Goal: Task Accomplishment & Management: Manage account settings

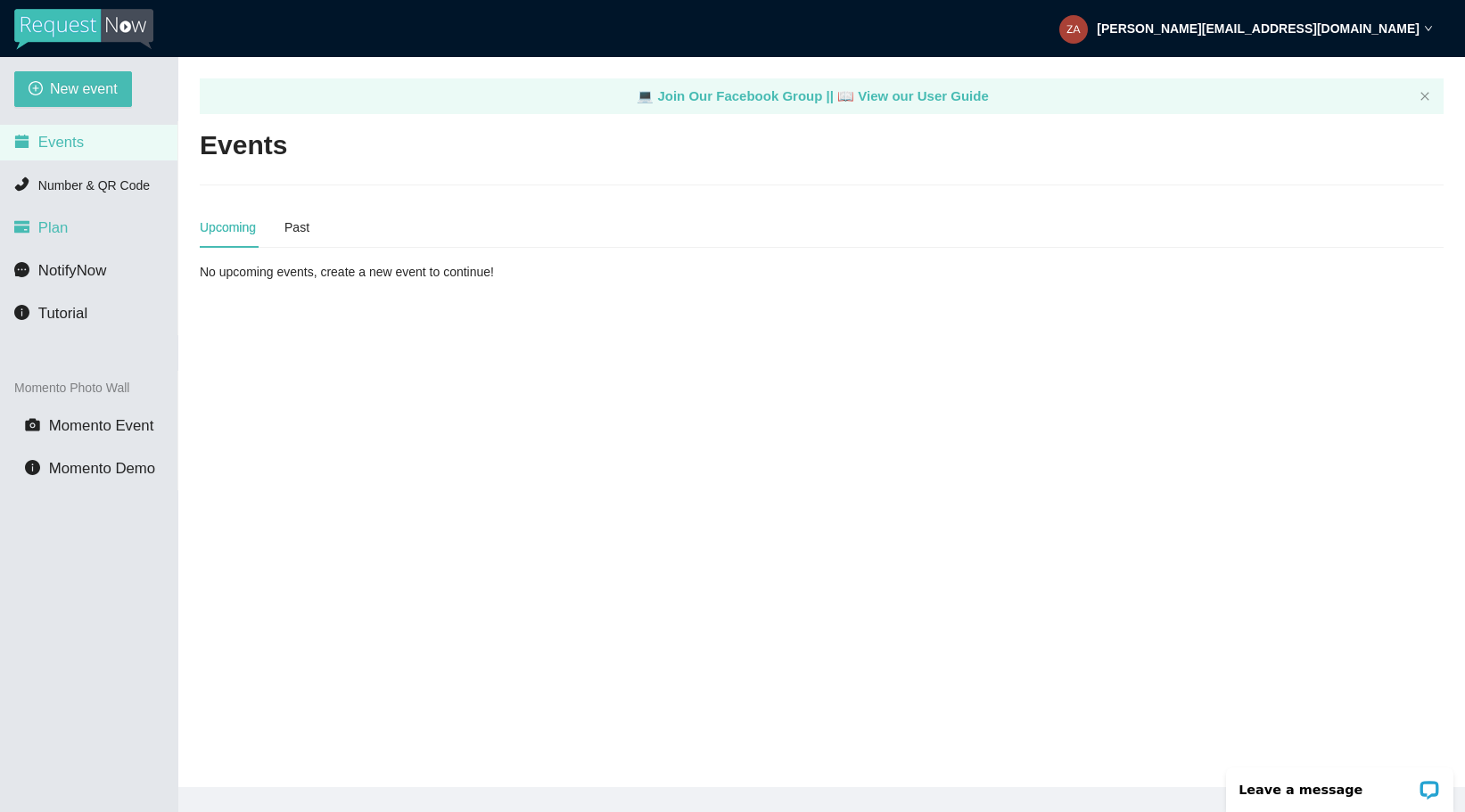
click at [77, 230] on li "Plan" at bounding box center [89, 228] width 177 height 35
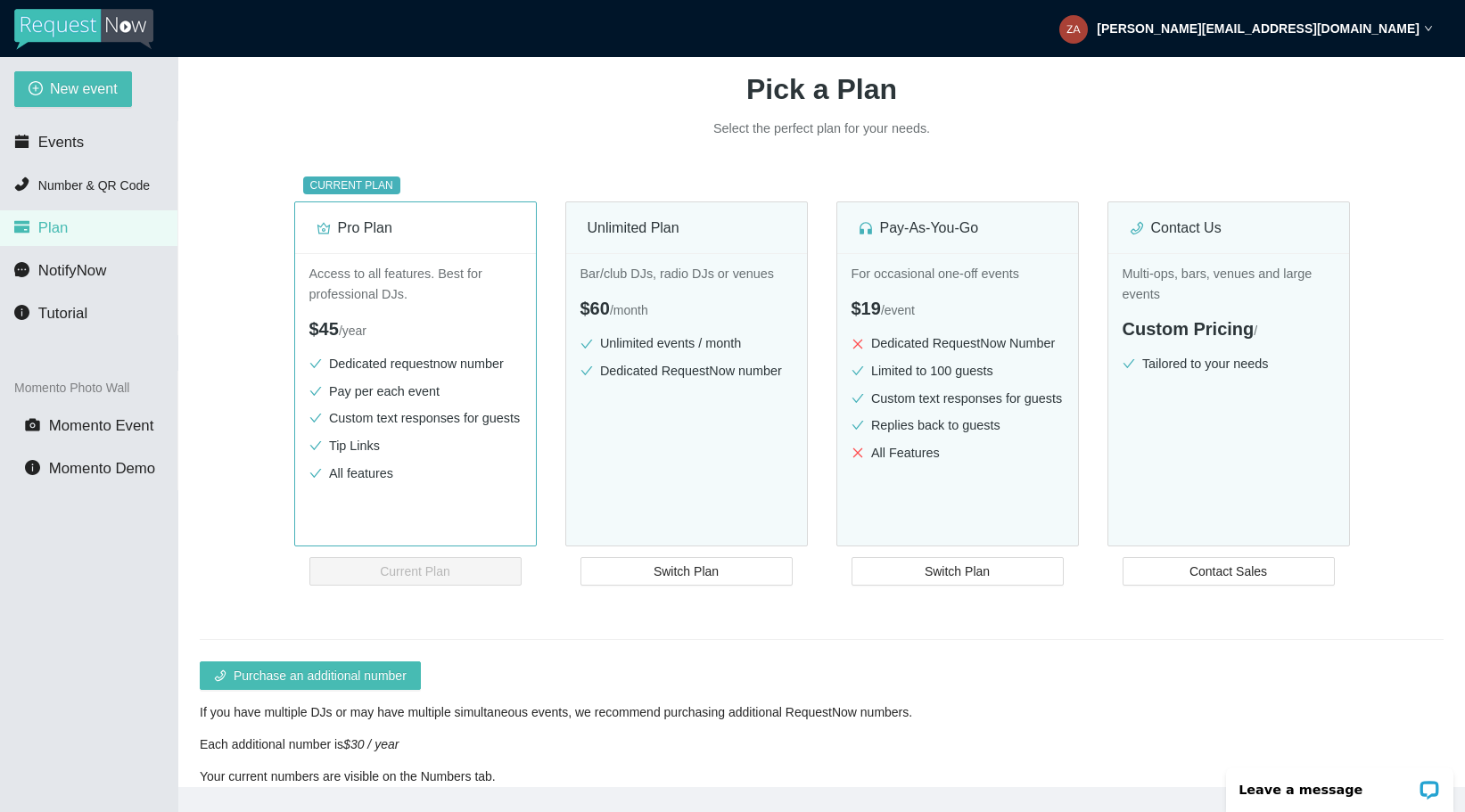
scroll to position [130, 0]
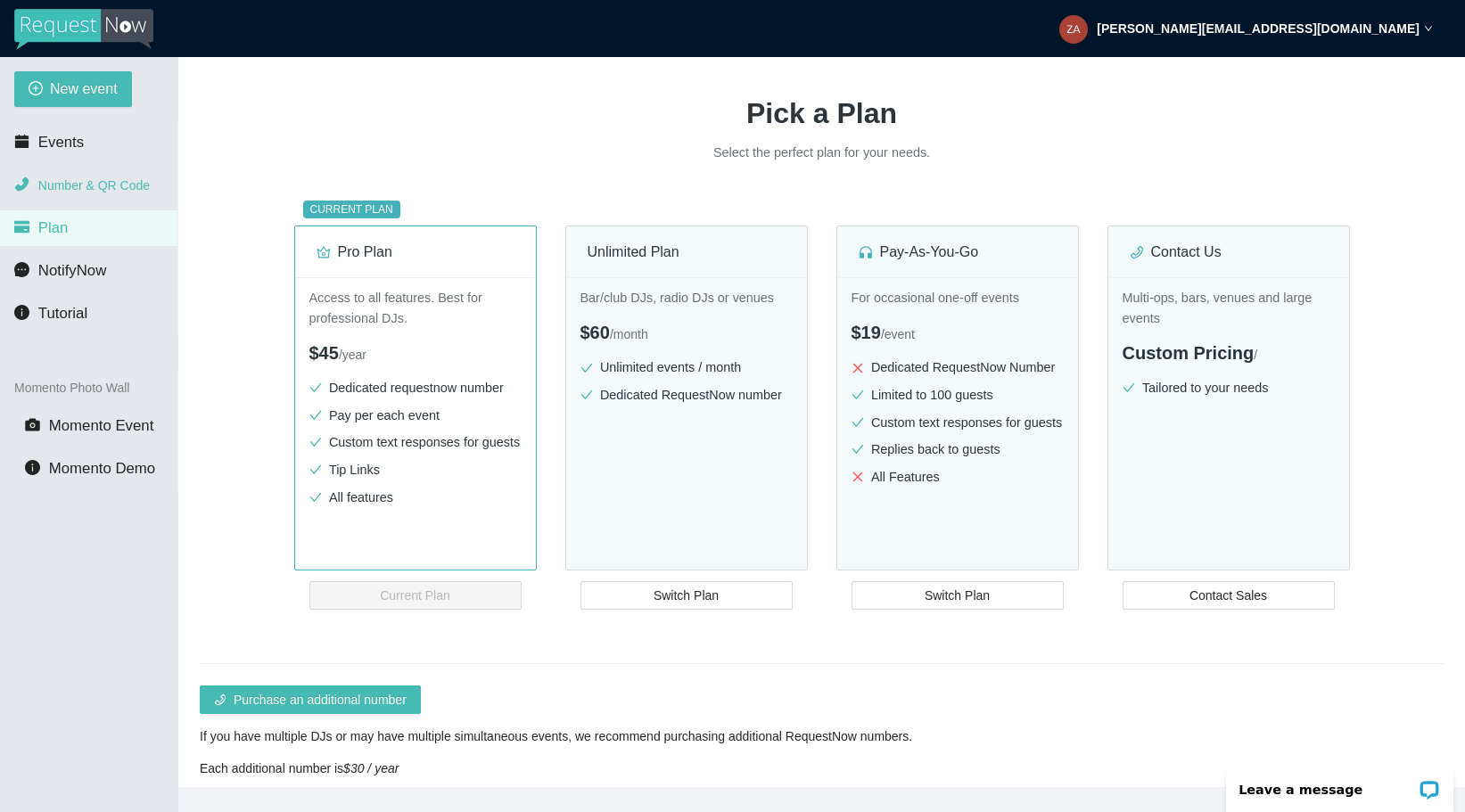
click at [109, 191] on span "Number & QR Code" at bounding box center [93, 185] width 111 height 14
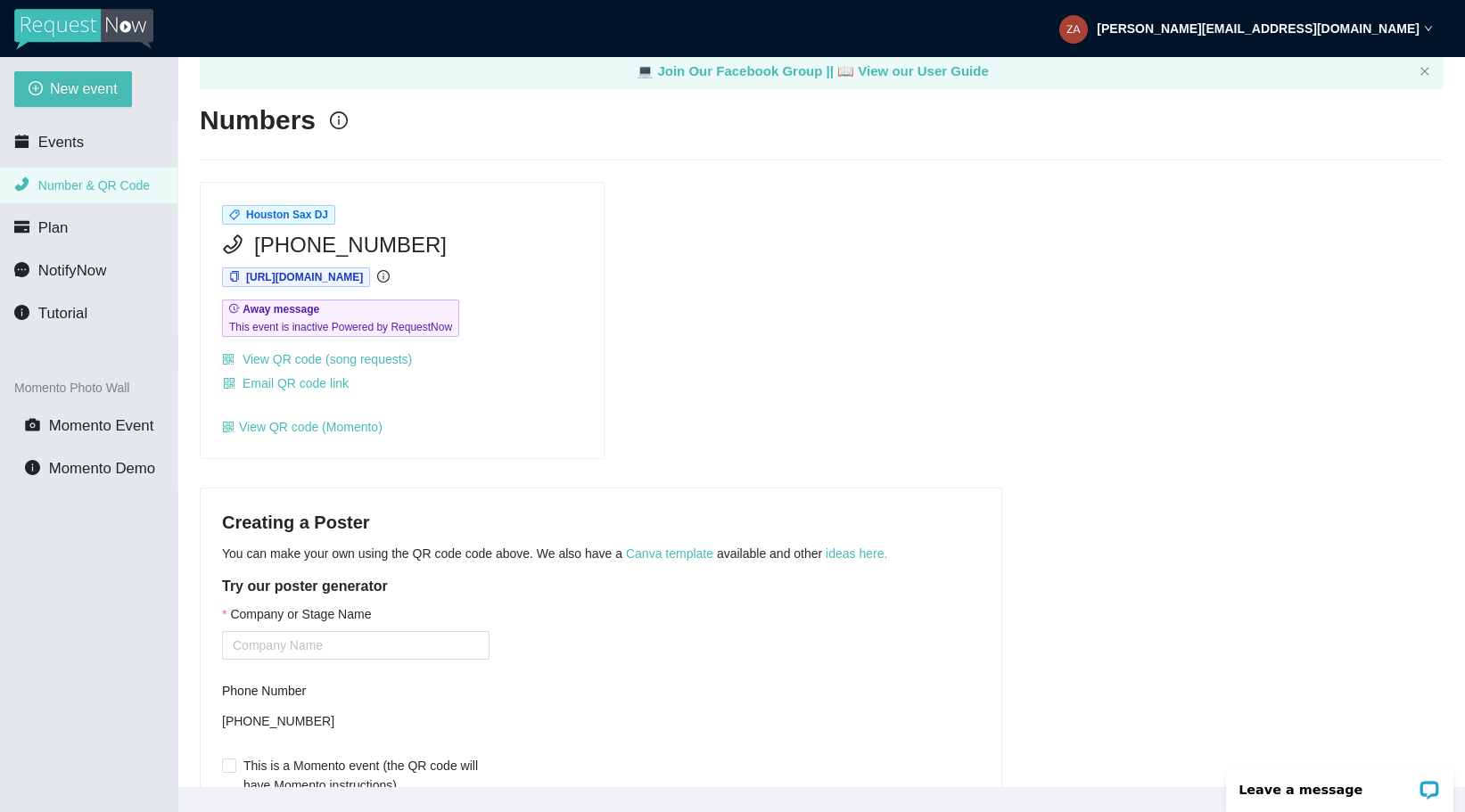
scroll to position [23, 0]
click at [117, 228] on li "Plan" at bounding box center [89, 228] width 177 height 35
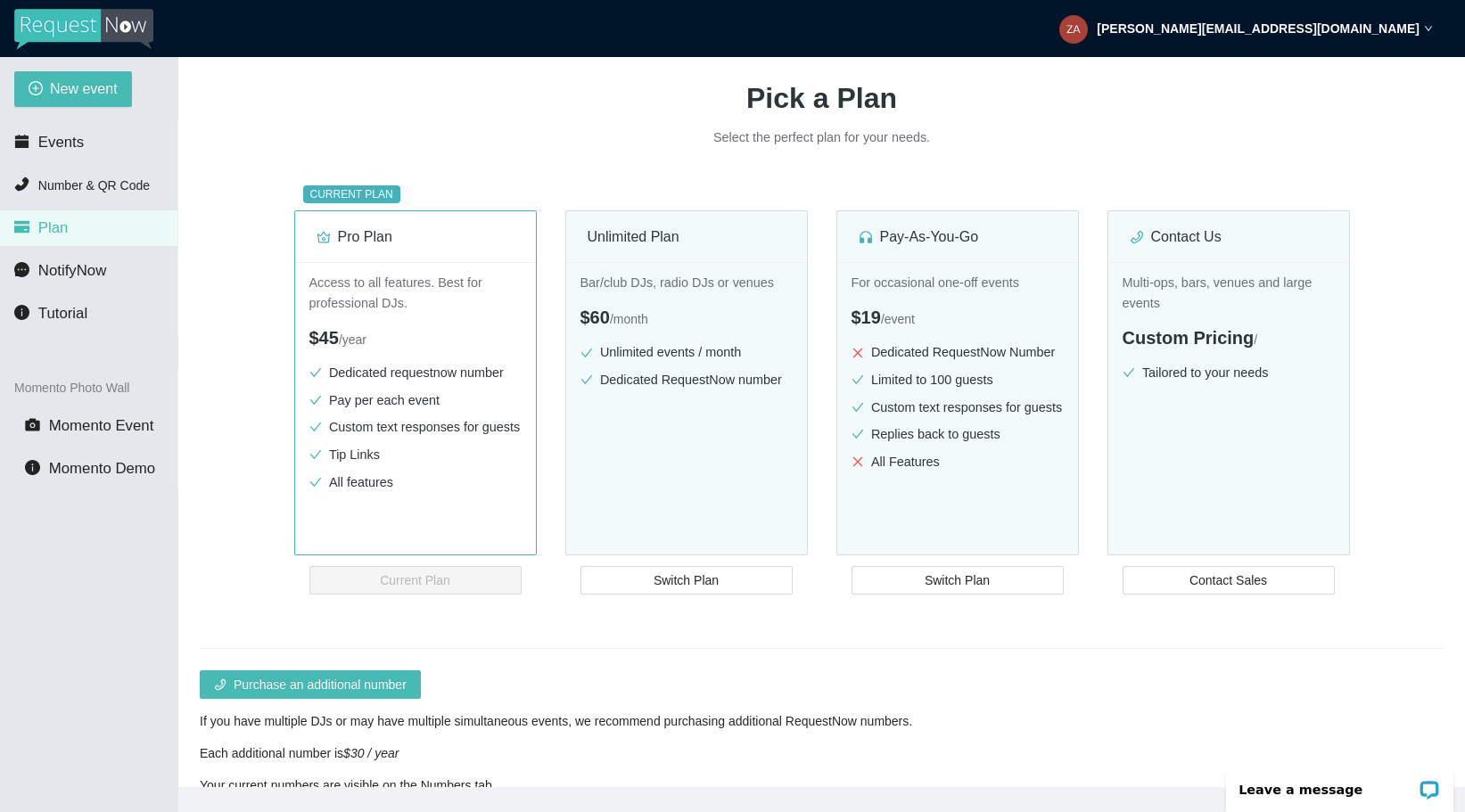
scroll to position [147, 0]
